Goal: Check status: Check status

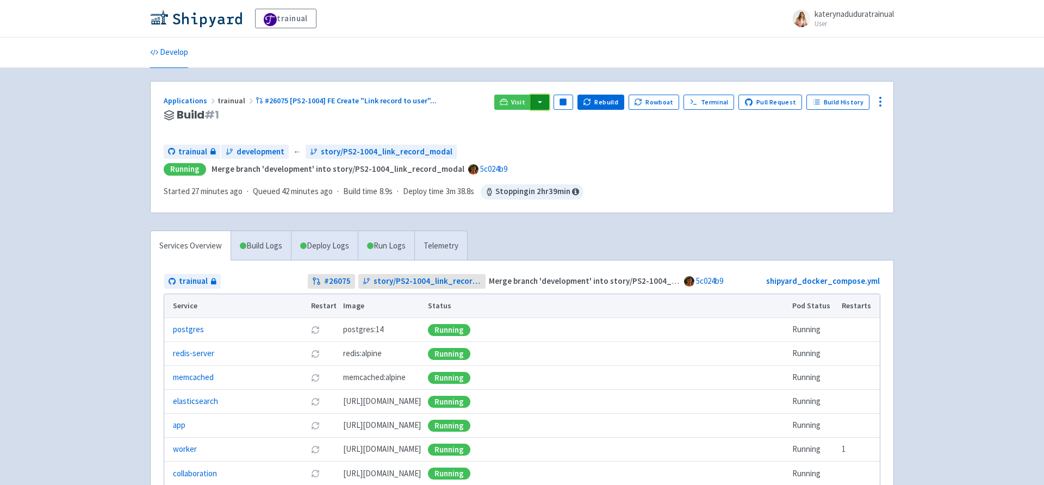
click at [549, 105] on button "button" at bounding box center [540, 102] width 18 height 15
click at [589, 121] on link "trainual (admin)" at bounding box center [581, 124] width 102 height 17
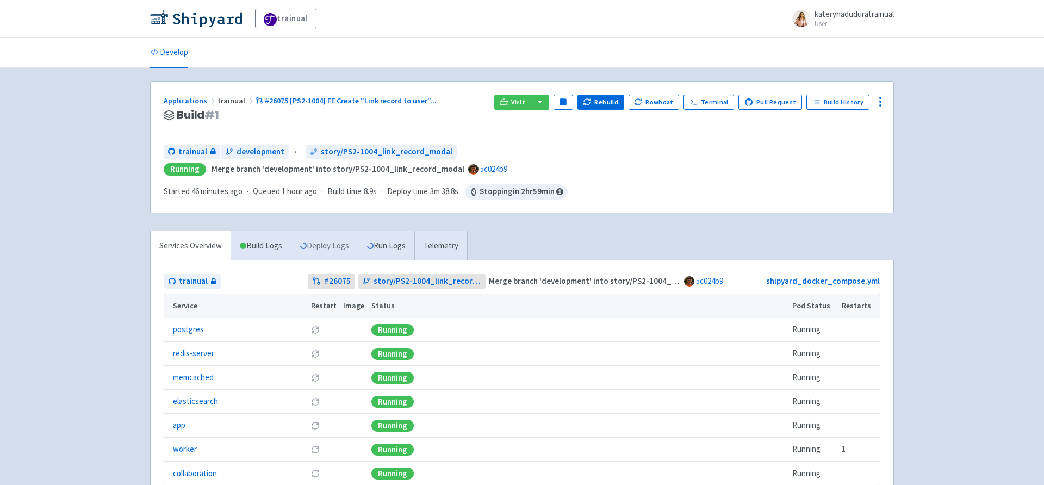
click at [330, 247] on link "Deploy Logs" at bounding box center [324, 246] width 67 height 30
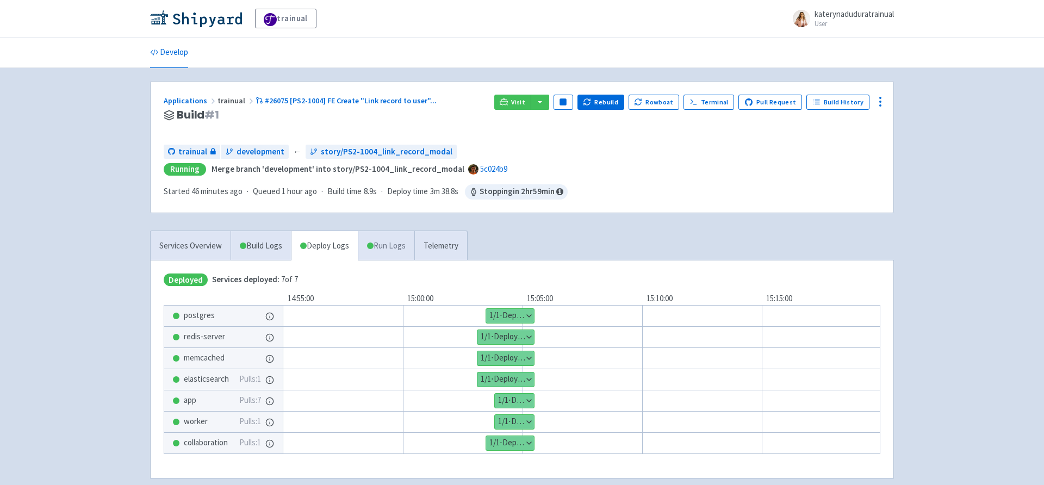
click at [399, 246] on link "Run Logs" at bounding box center [386, 246] width 57 height 30
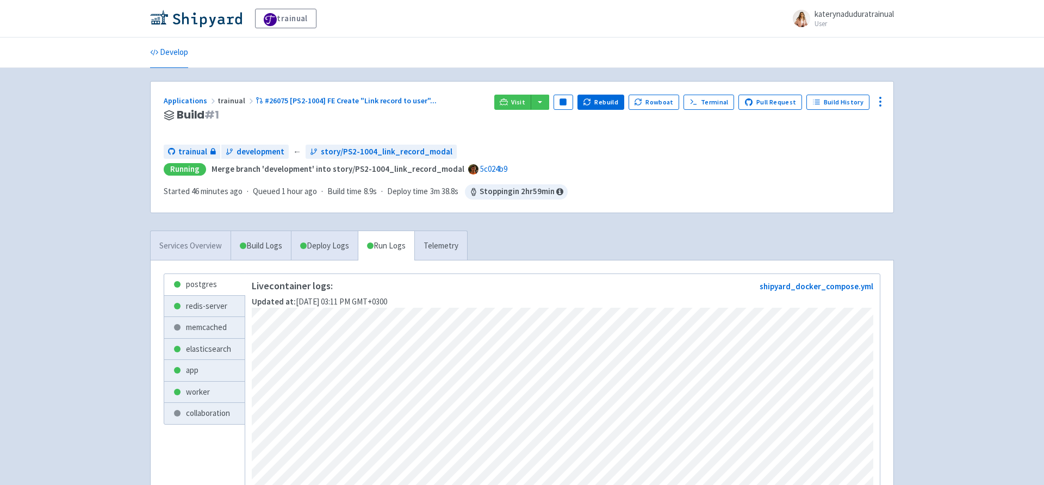
click at [194, 246] on link "Services Overview" at bounding box center [191, 246] width 80 height 30
